Goal: Information Seeking & Learning: Learn about a topic

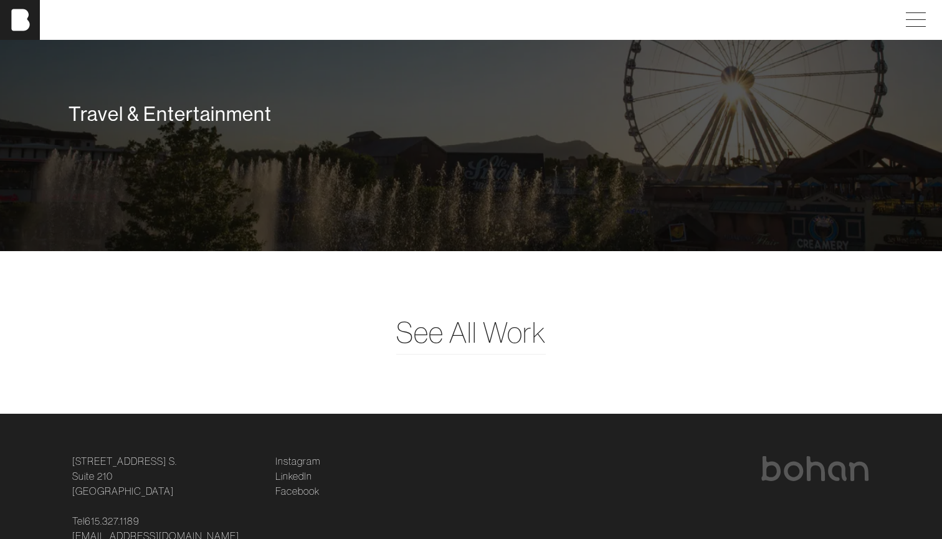
scroll to position [3145, 0]
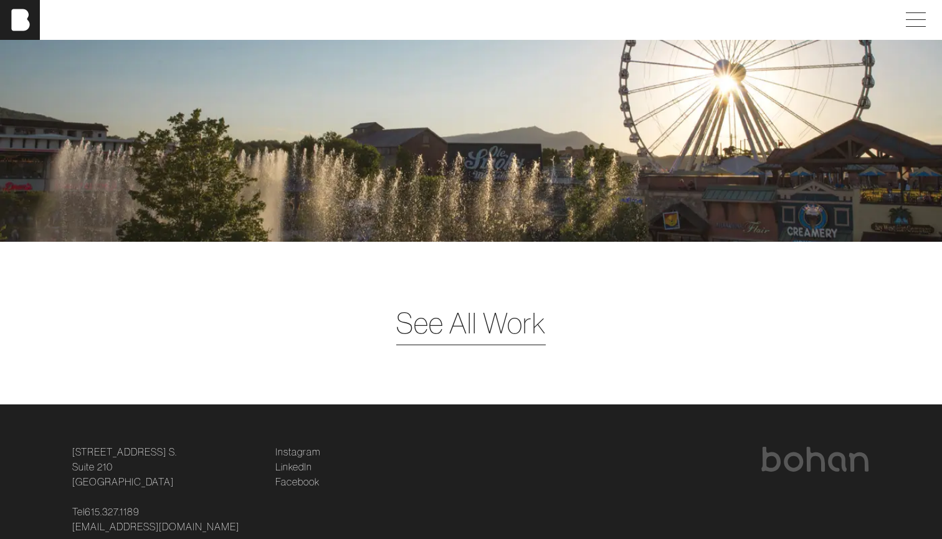
click at [461, 327] on span "See All Work" at bounding box center [471, 323] width 150 height 43
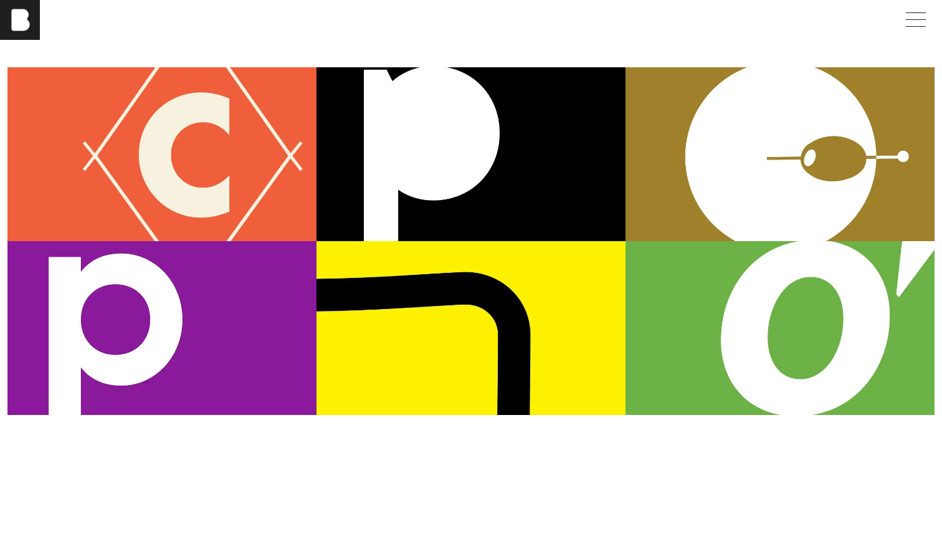
scroll to position [142, 0]
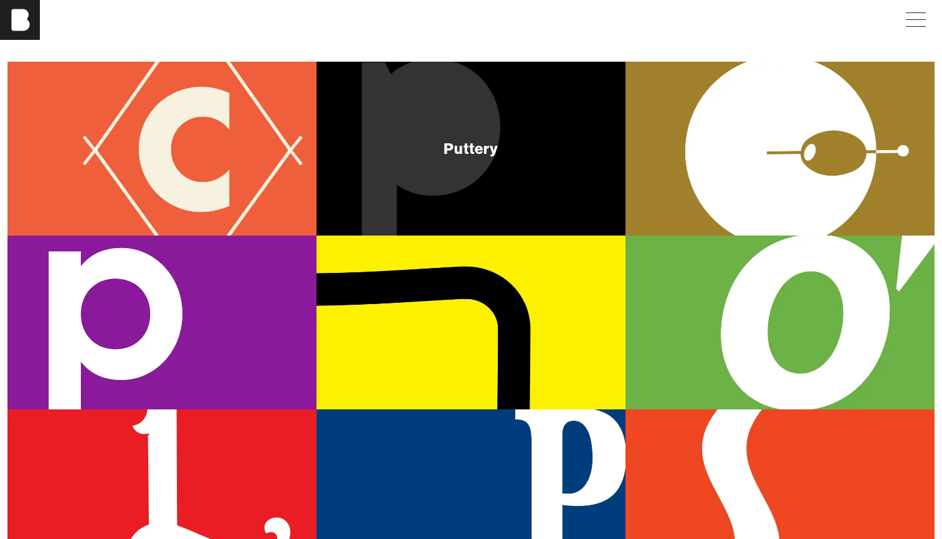
click at [457, 160] on div "Puttery" at bounding box center [471, 149] width 309 height 174
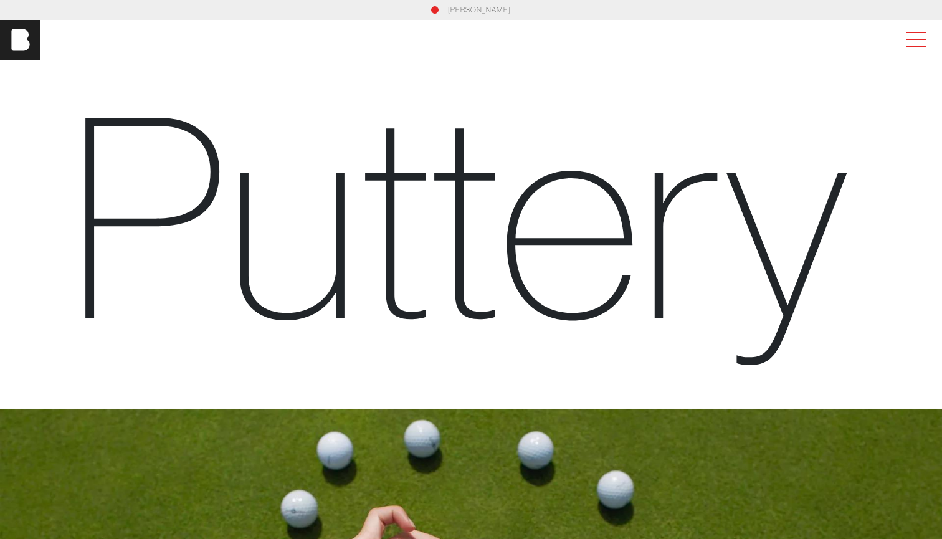
click at [915, 37] on span at bounding box center [913, 40] width 29 height 22
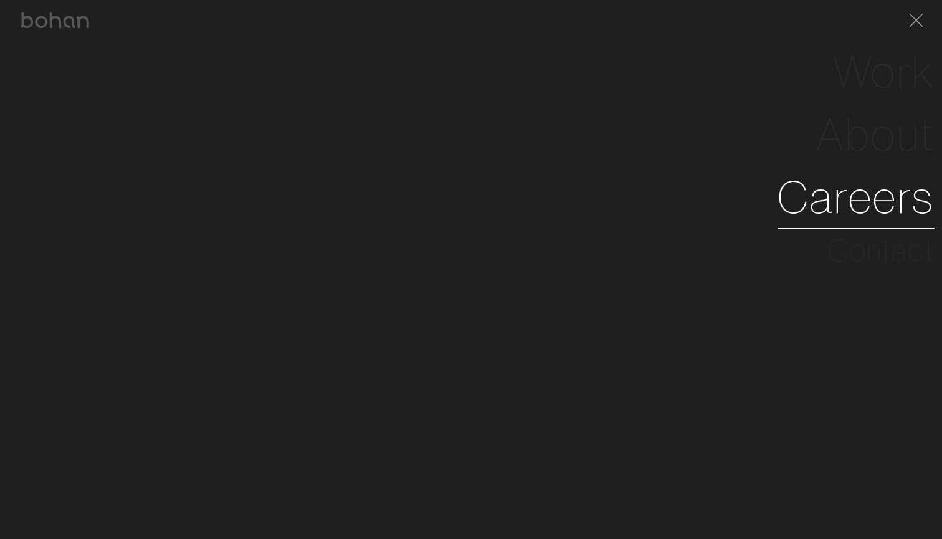
click at [860, 204] on link "Careers" at bounding box center [856, 197] width 157 height 63
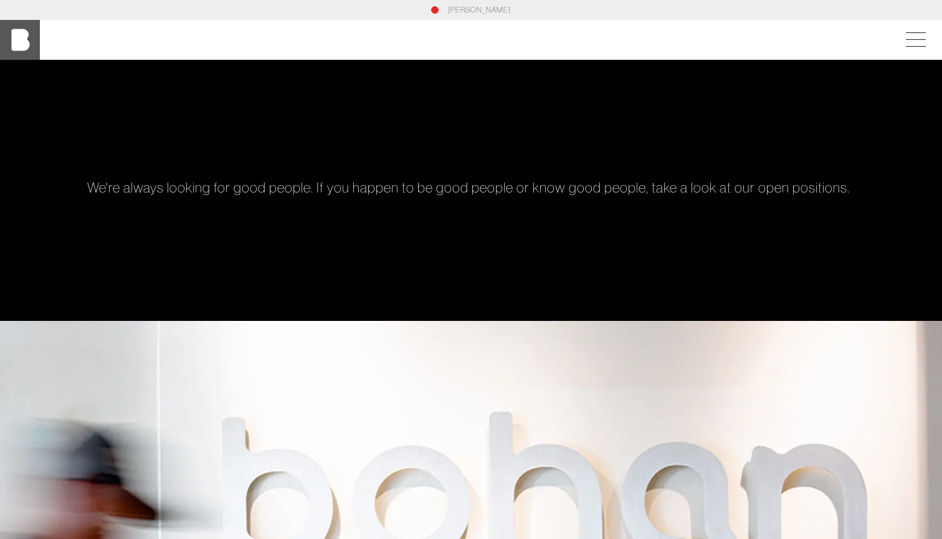
click at [17, 41] on img at bounding box center [20, 40] width 40 height 40
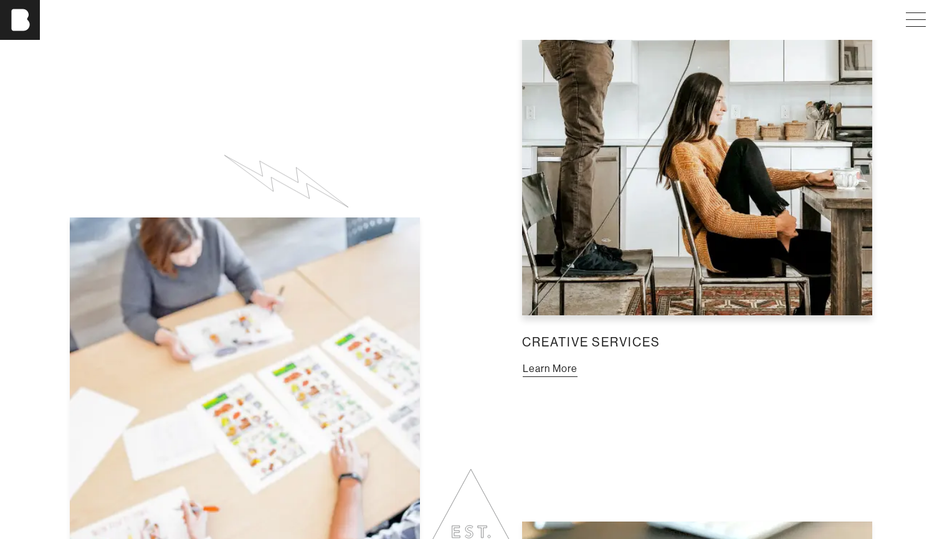
scroll to position [1135, 0]
